Goal: Task Accomplishment & Management: Manage account settings

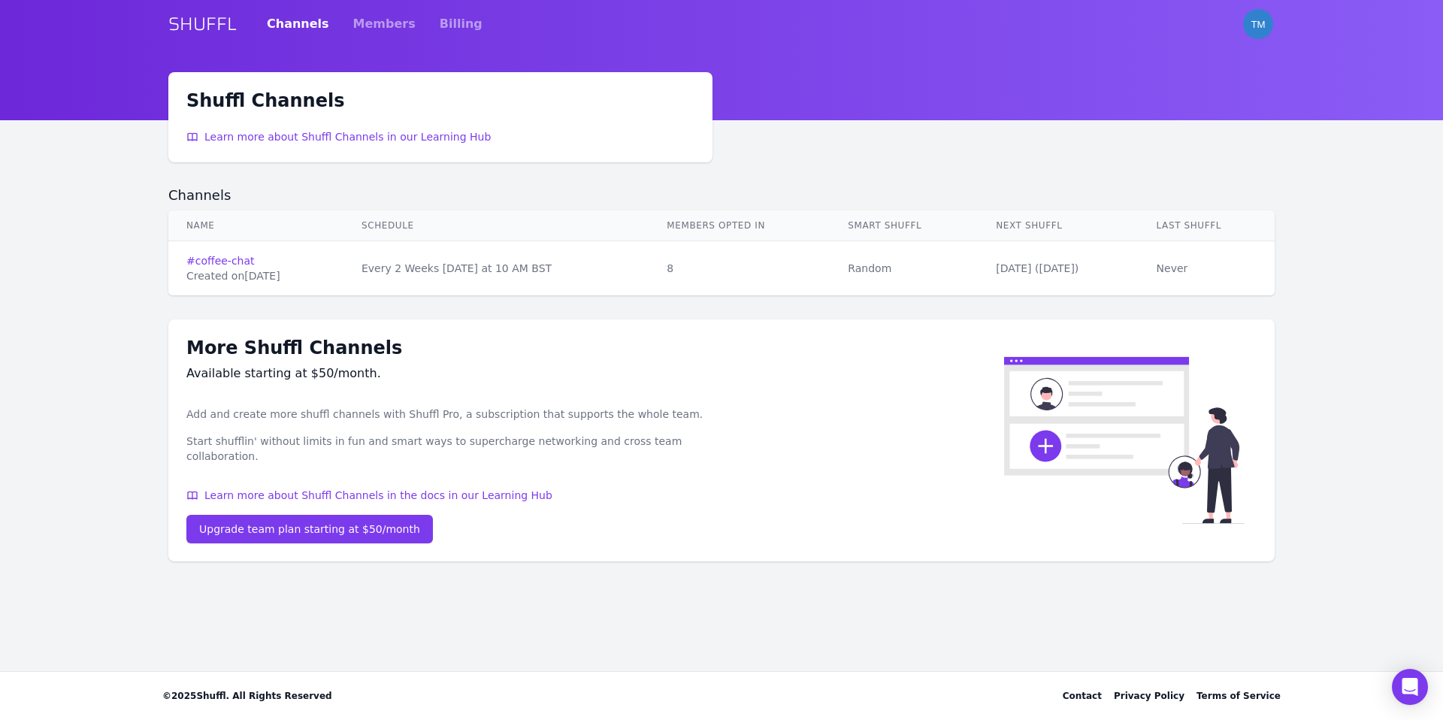
click at [245, 252] on td "# coffee-chat Created on [DATE]" at bounding box center [255, 268] width 175 height 55
click at [241, 255] on link "# coffee-chat" at bounding box center [255, 260] width 139 height 15
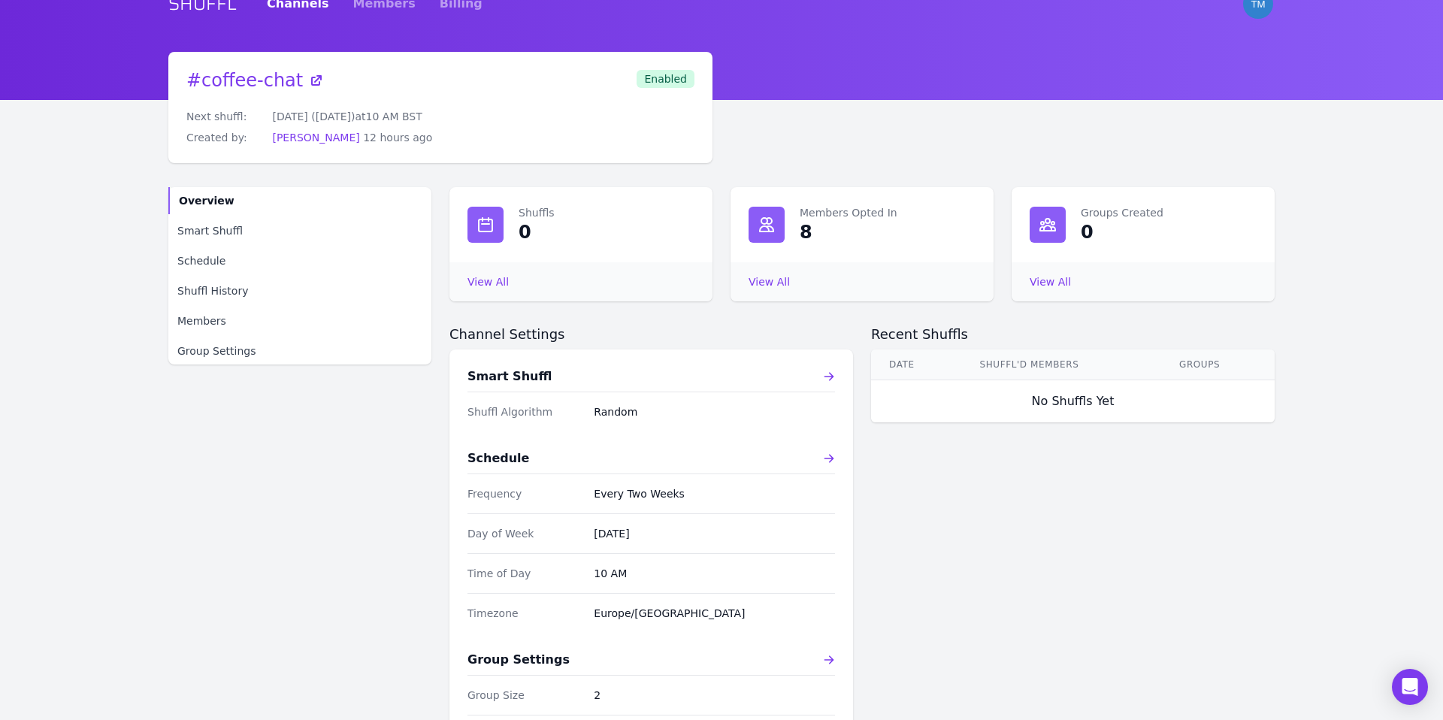
scroll to position [25, 0]
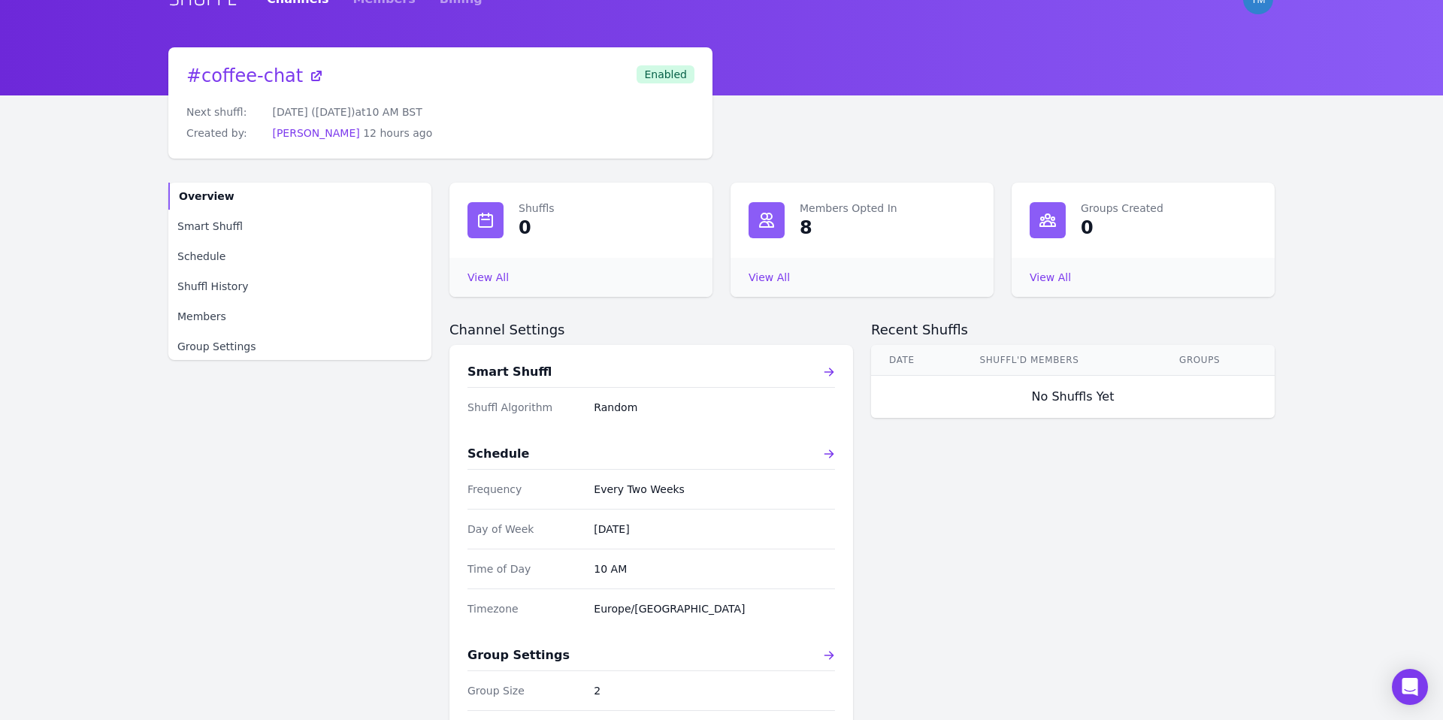
click at [611, 404] on dd "Random" at bounding box center [714, 407] width 241 height 15
click at [823, 369] on icon at bounding box center [829, 372] width 12 height 12
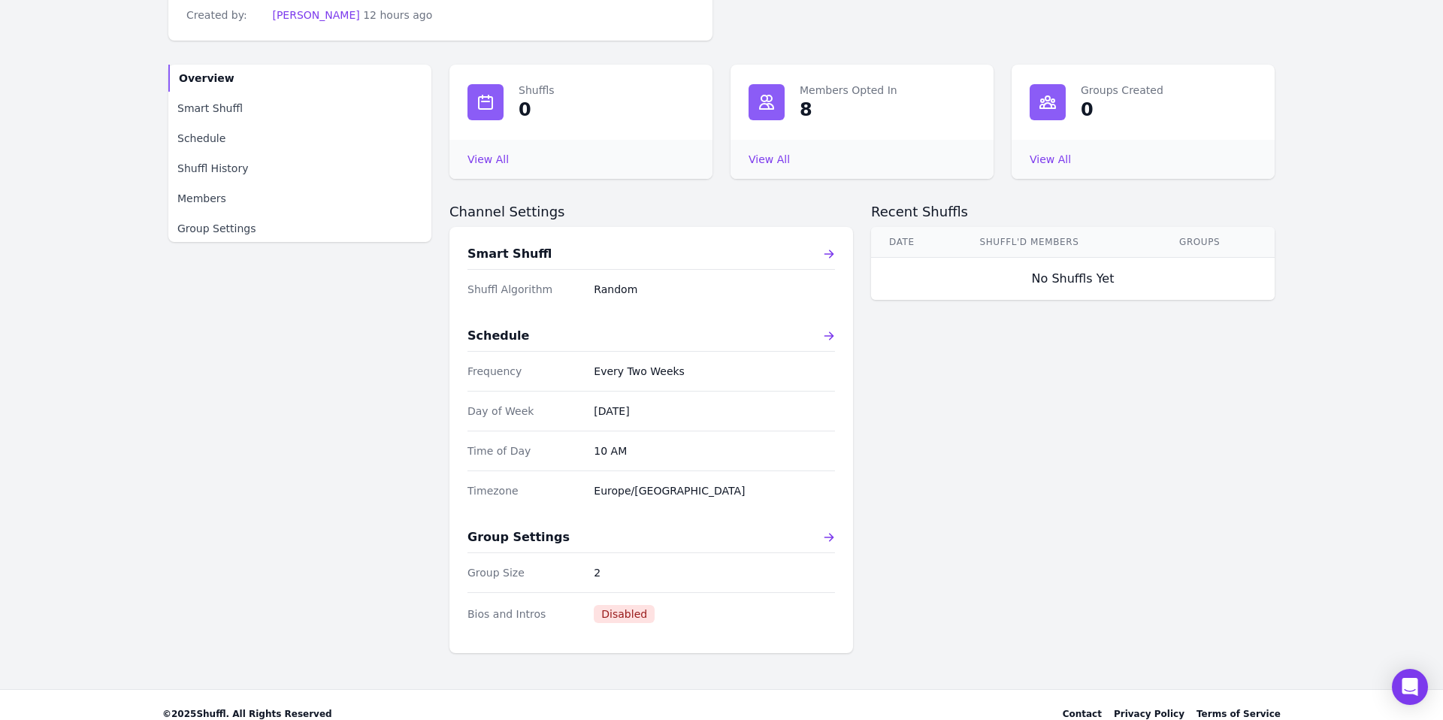
scroll to position [151, 0]
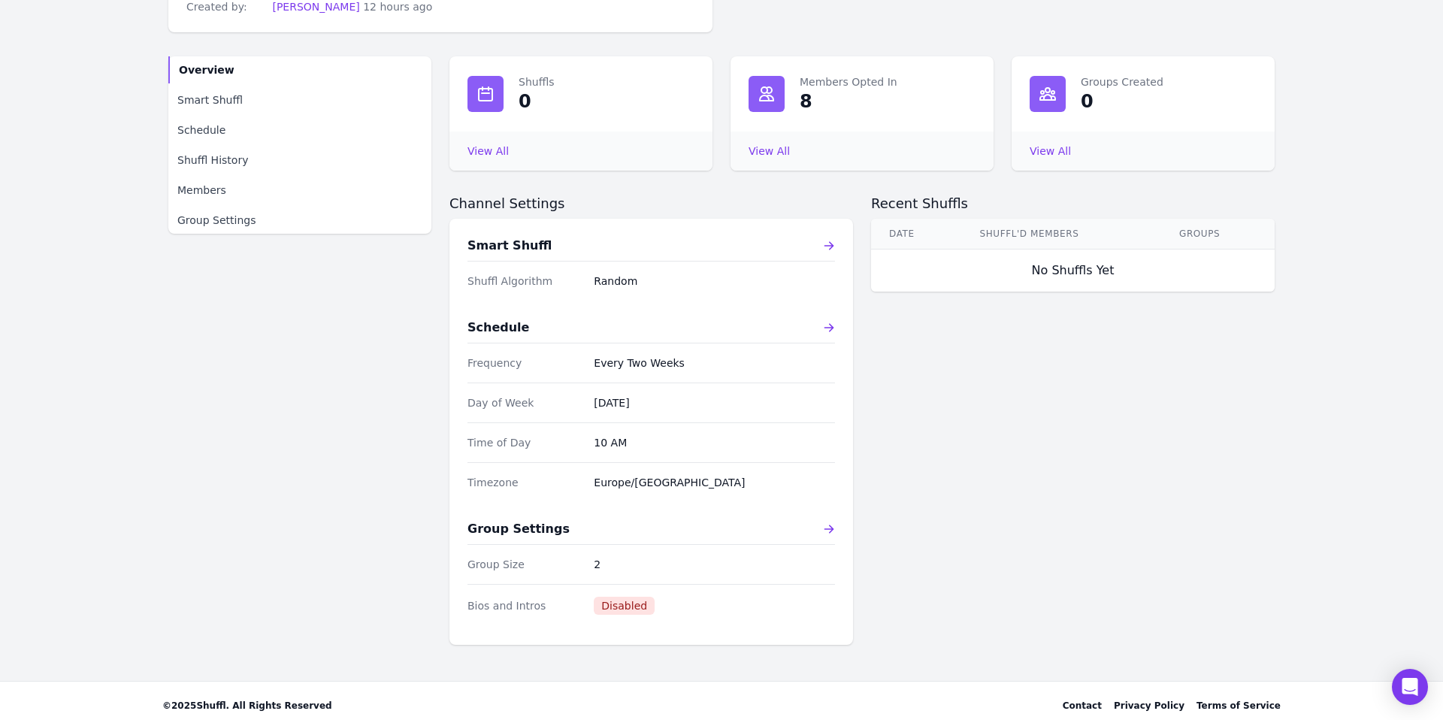
click at [836, 528] on div "Smart Shuffl Shuffl Algorithm Random Schedule Frequency Every Two Weeks Day of …" at bounding box center [651, 432] width 404 height 426
click at [821, 528] on div "Group Settings" at bounding box center [651, 529] width 368 height 18
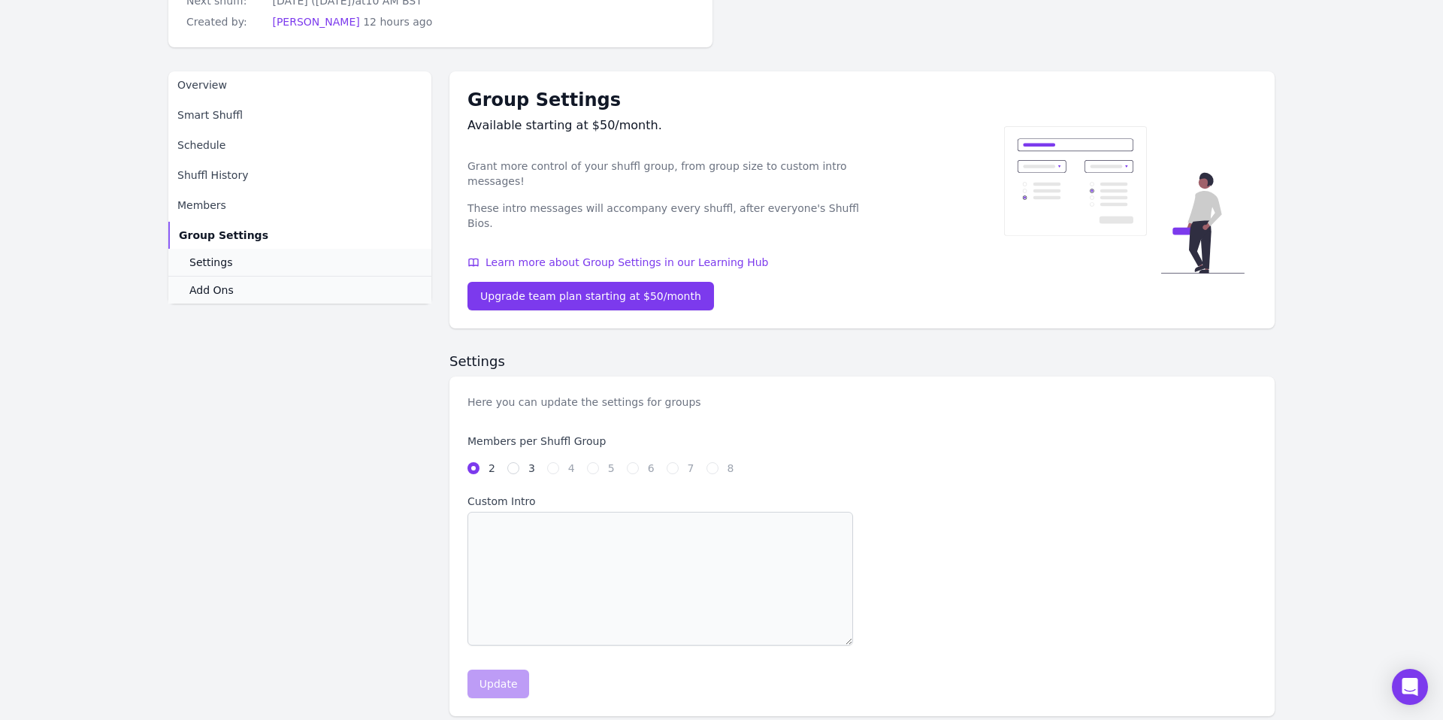
scroll to position [210, 0]
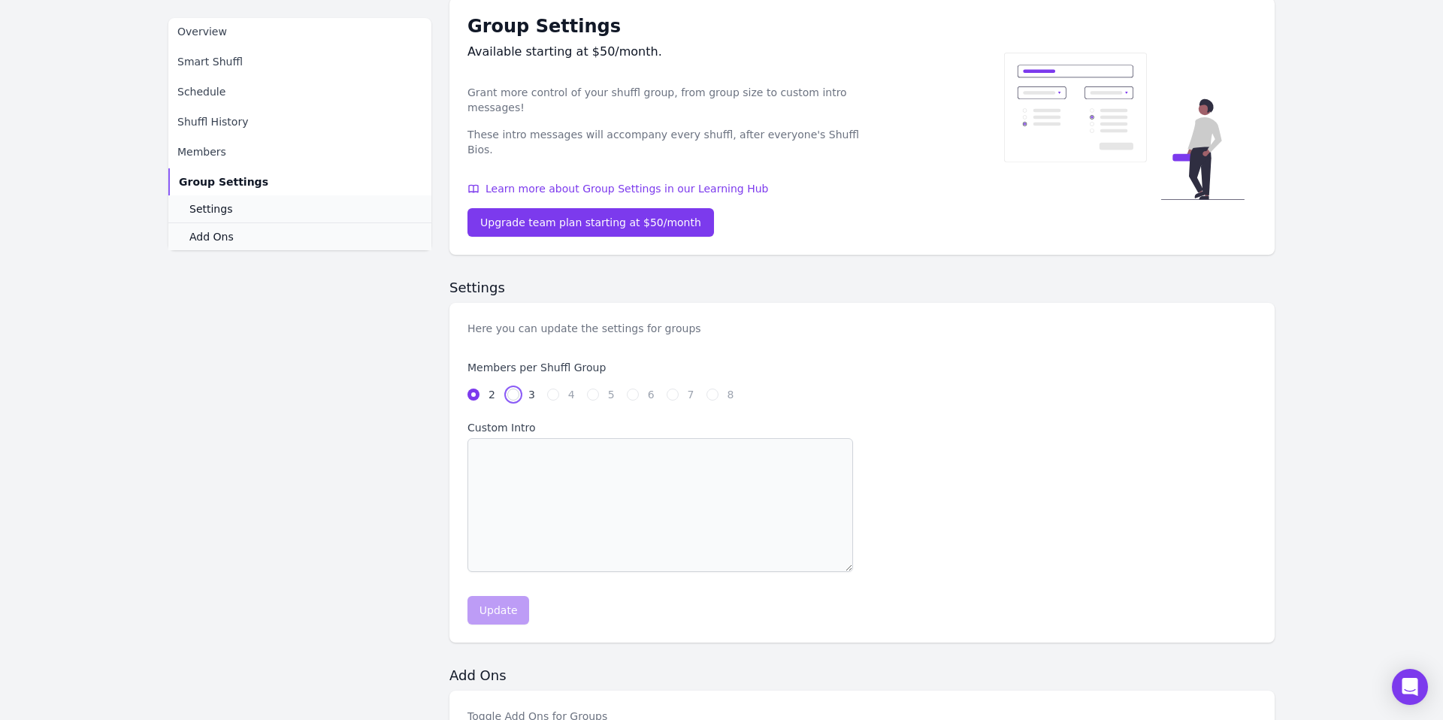
click at [509, 389] on input "3" at bounding box center [513, 395] width 12 height 12
radio input "true"
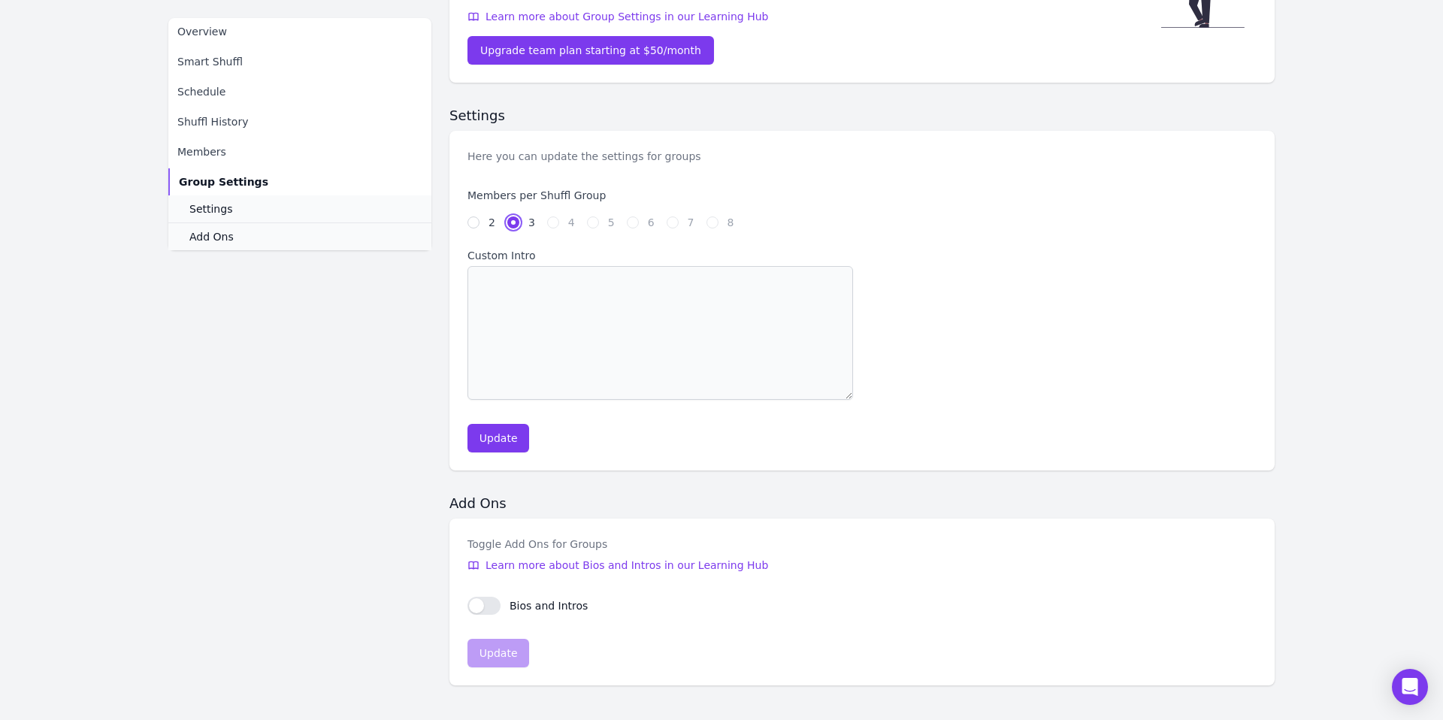
scroll to position [417, 0]
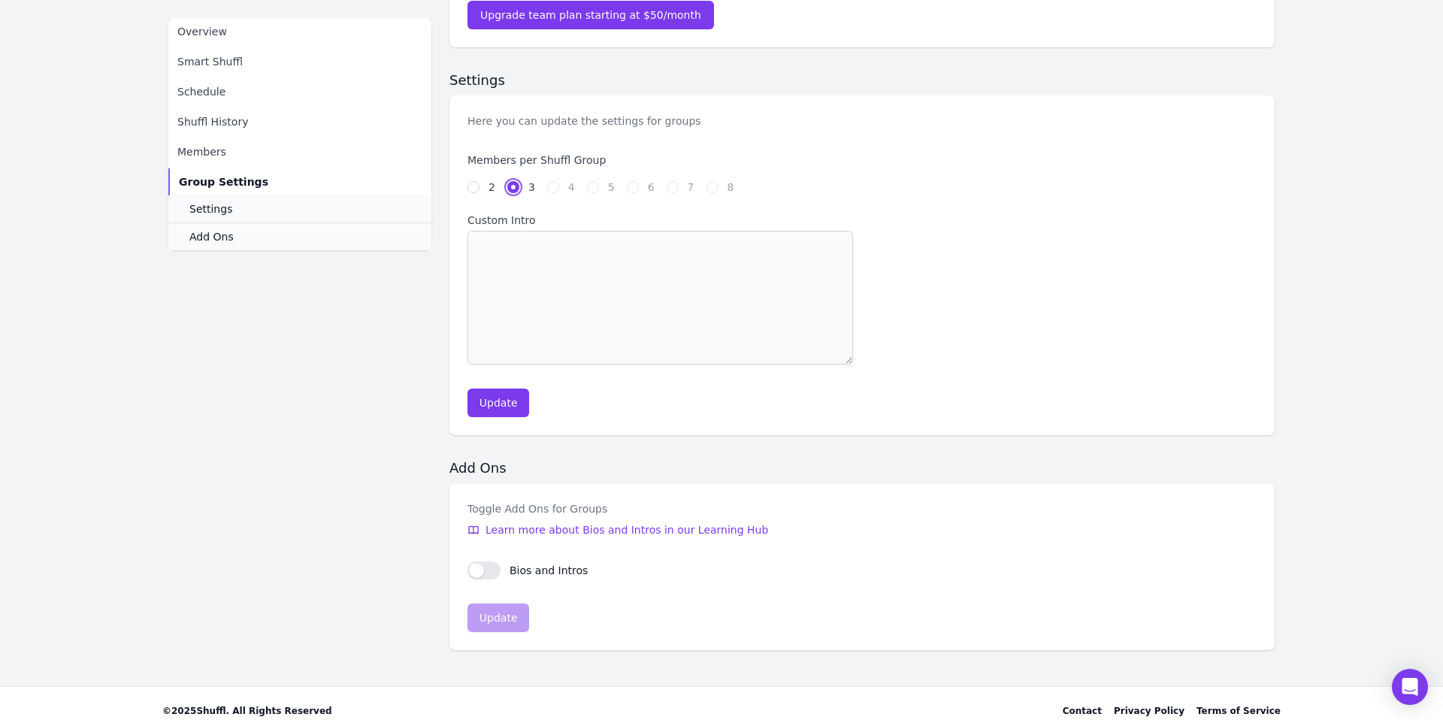
scroll to position [151, 0]
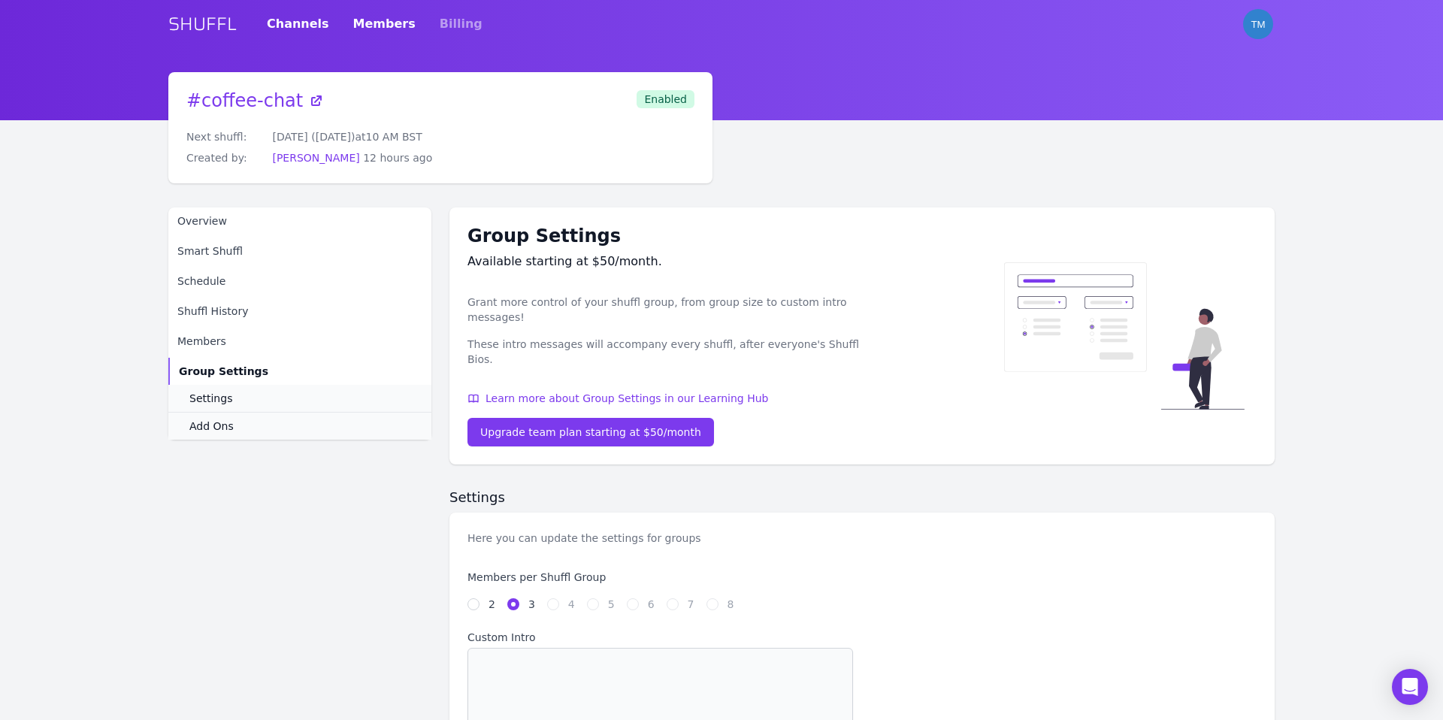
click at [358, 29] on link "Members" at bounding box center [384, 24] width 62 height 42
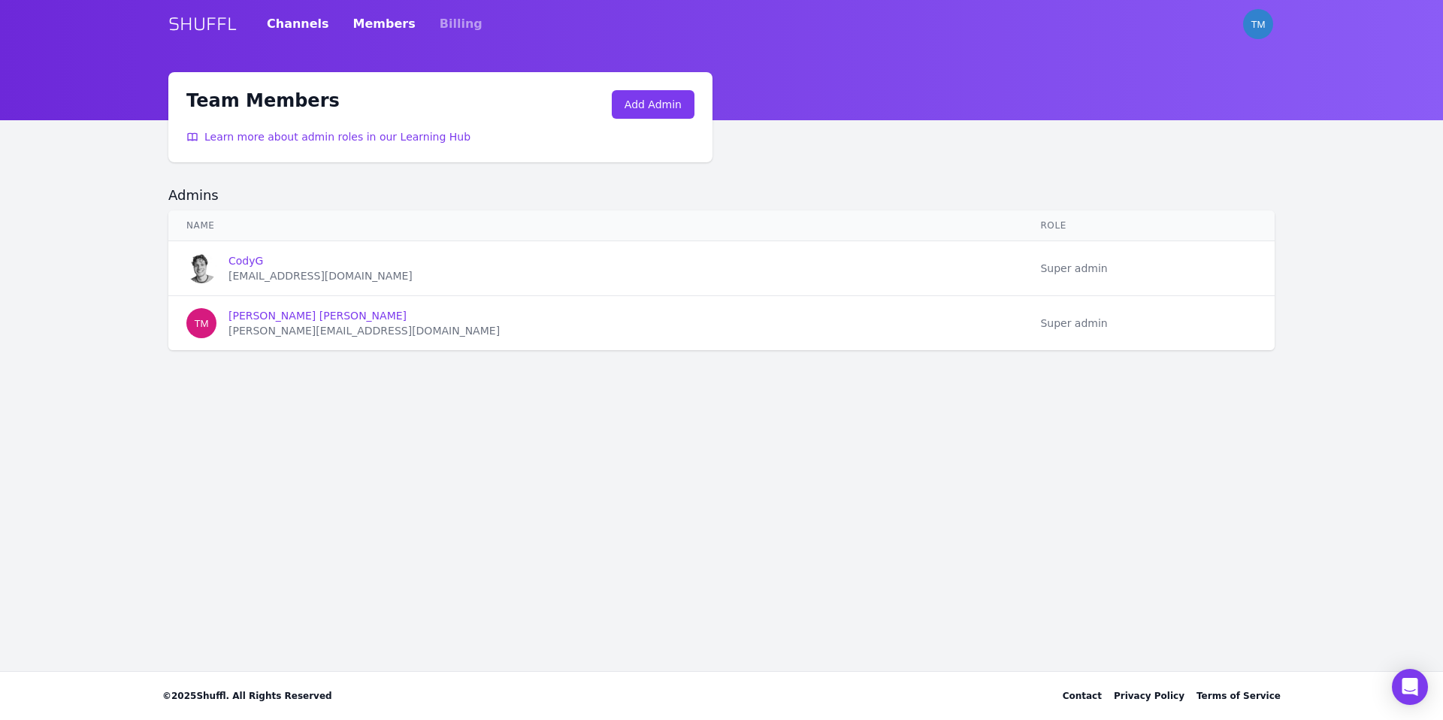
click at [304, 27] on link "Channels" at bounding box center [298, 24] width 62 height 42
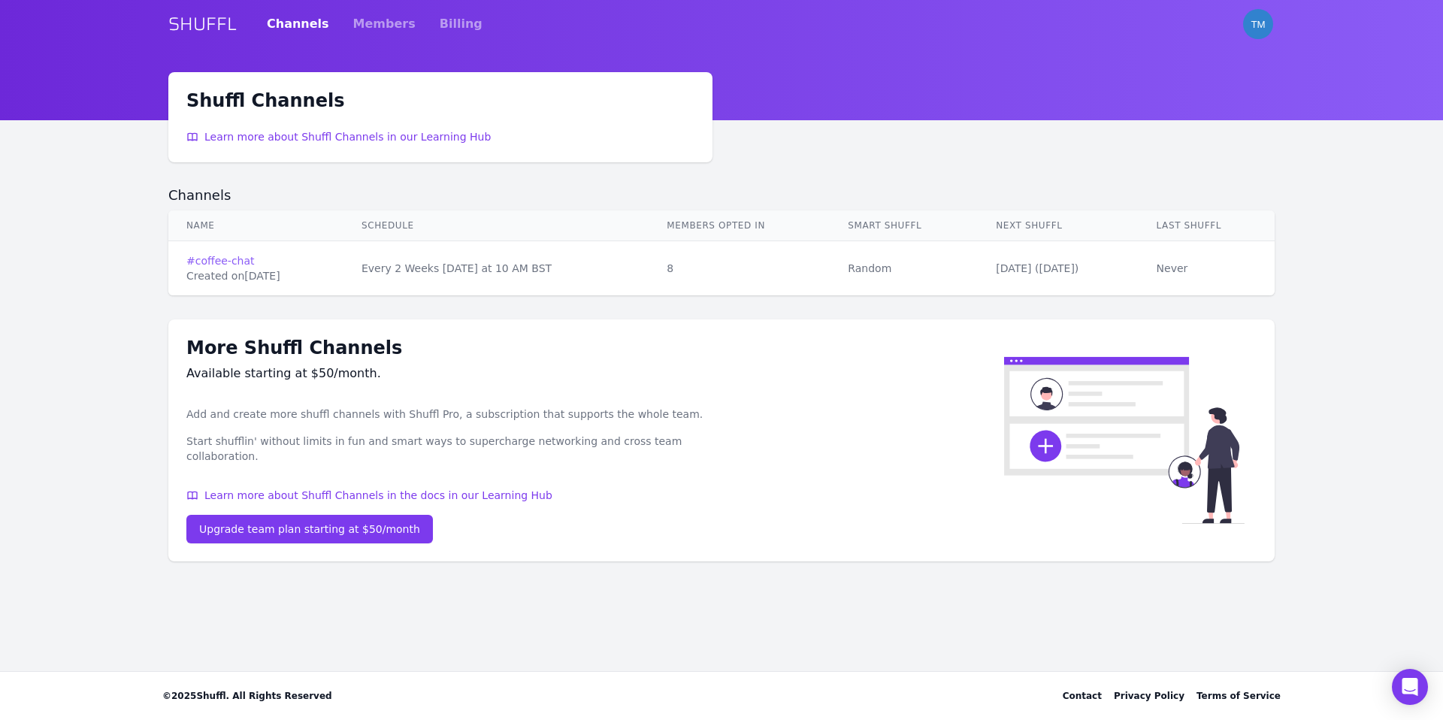
click at [219, 259] on link "# coffee-chat" at bounding box center [255, 260] width 139 height 15
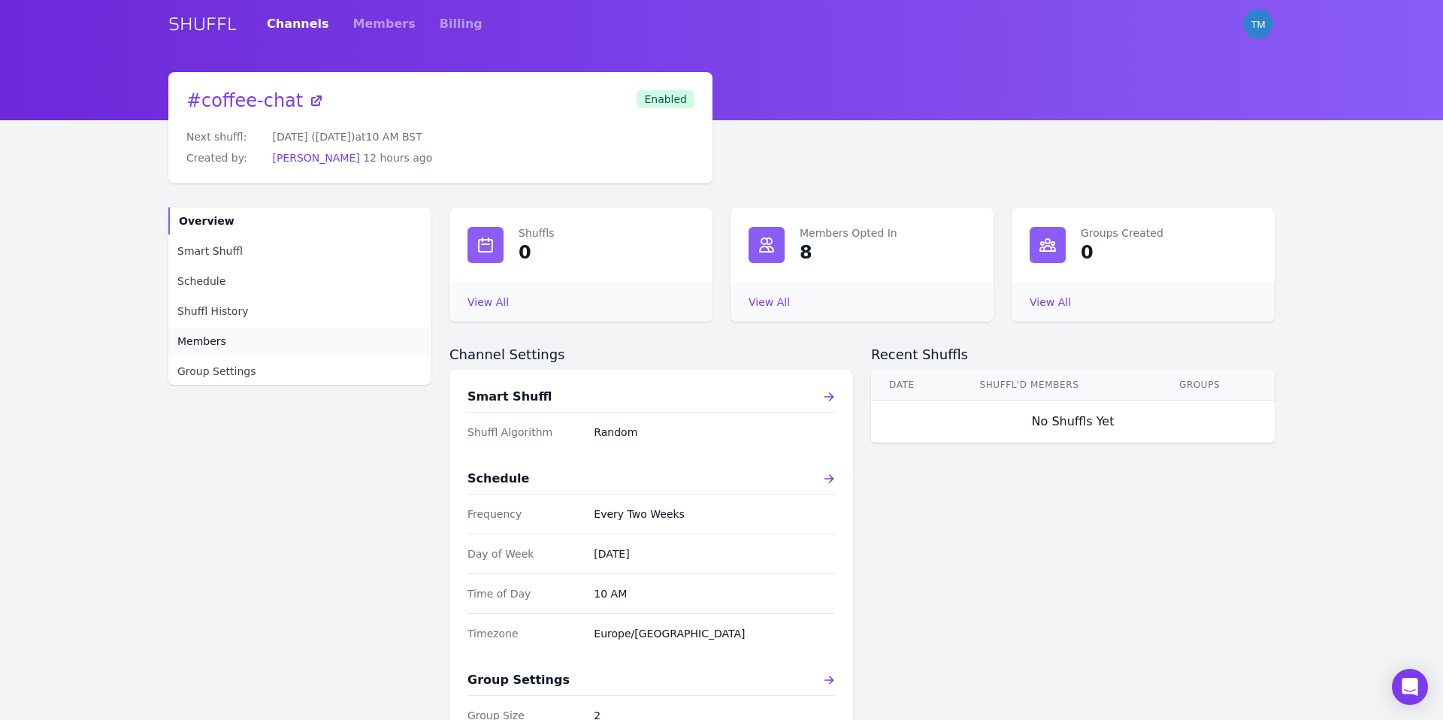
click at [247, 352] on link "Members" at bounding box center [299, 341] width 263 height 27
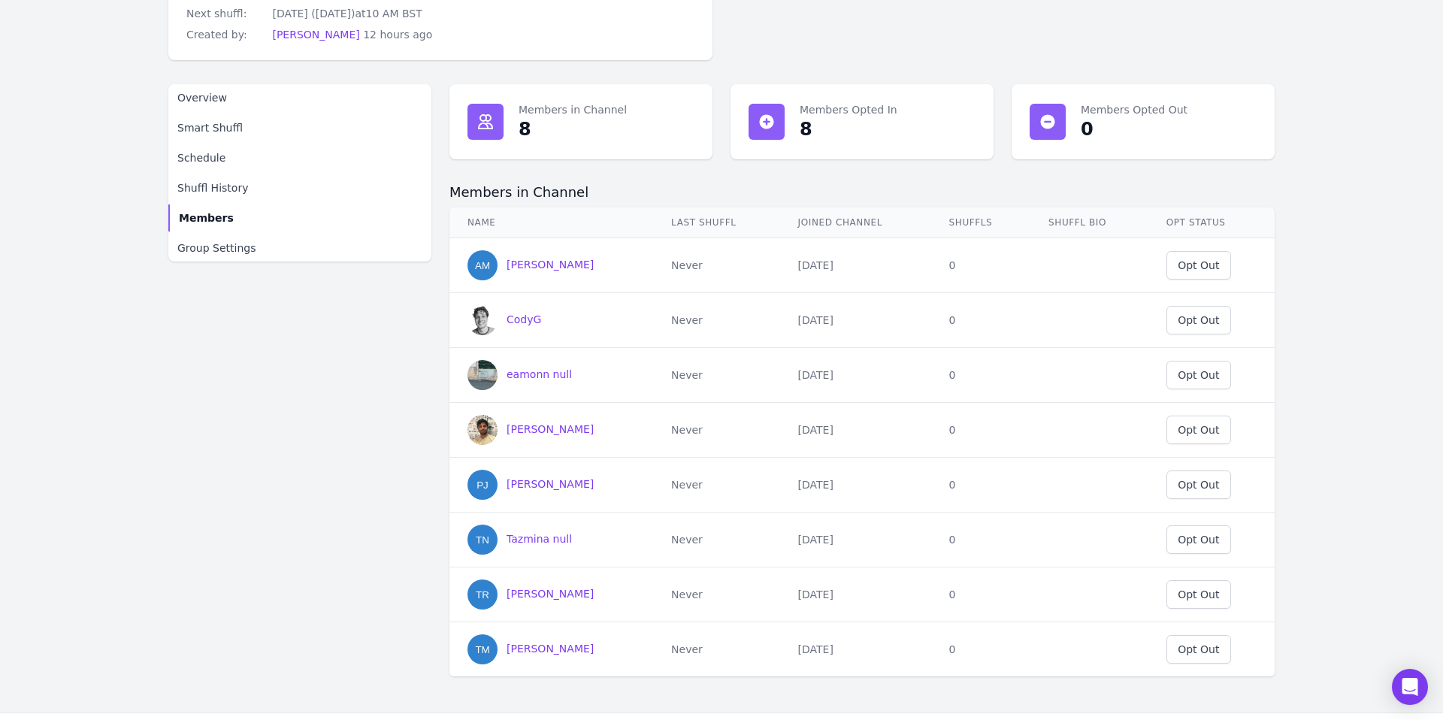
scroll to position [125, 0]
click at [346, 410] on div "Overview Smart Shuffl Schedule Shuffl History Members Group Settings" at bounding box center [299, 379] width 263 height 592
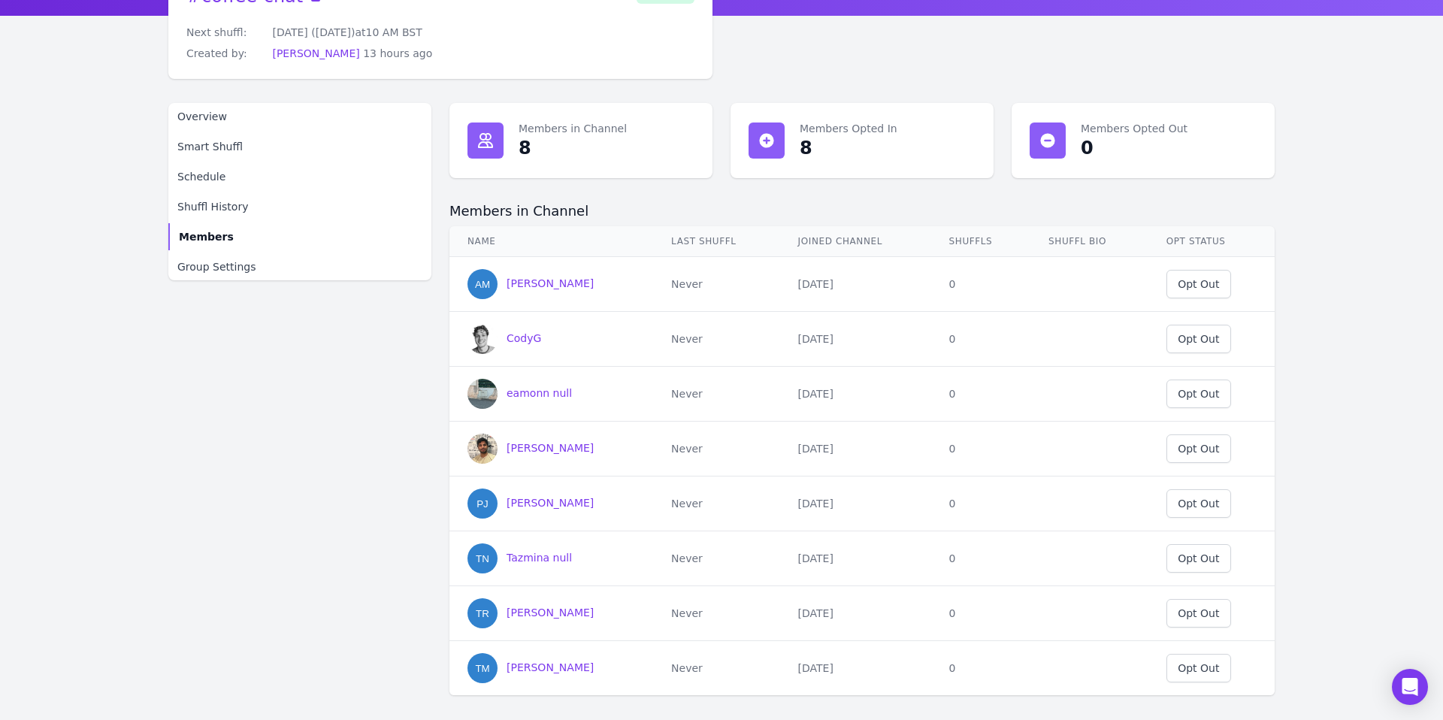
scroll to position [117, 0]
